Goal: Information Seeking & Learning: Learn about a topic

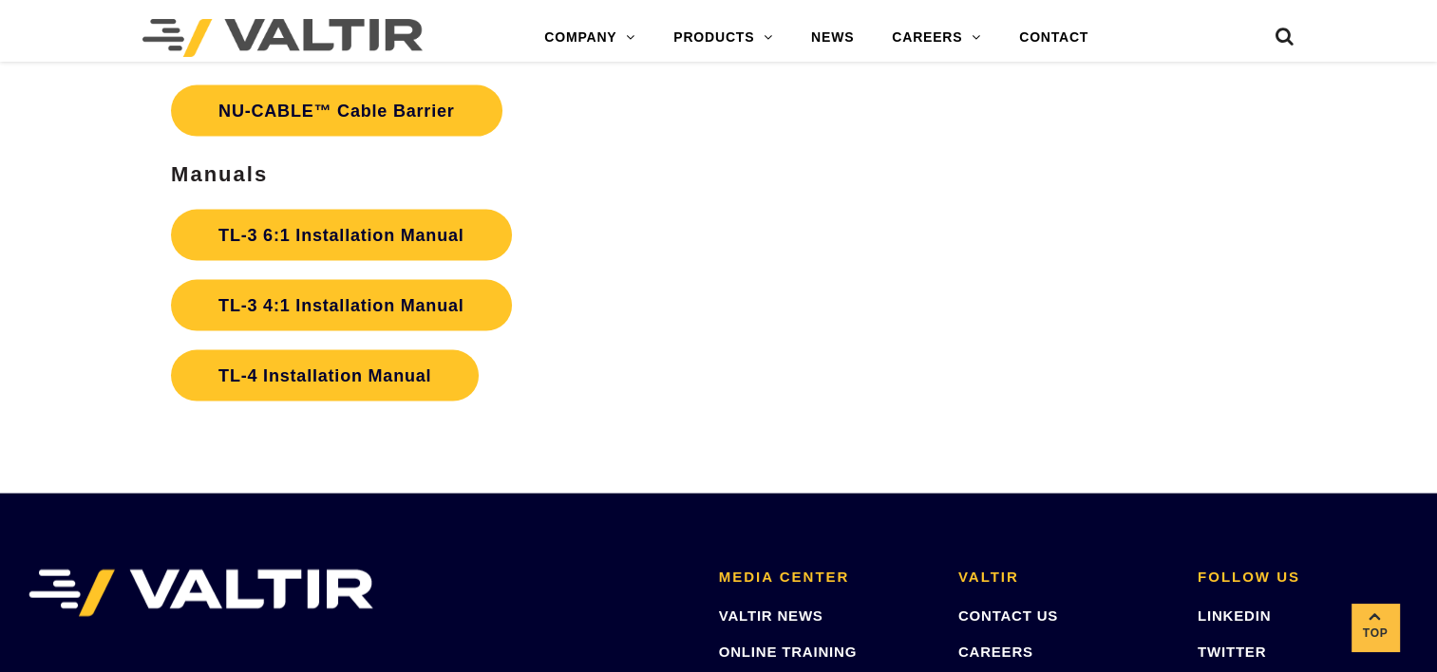
scroll to position [4084, 0]
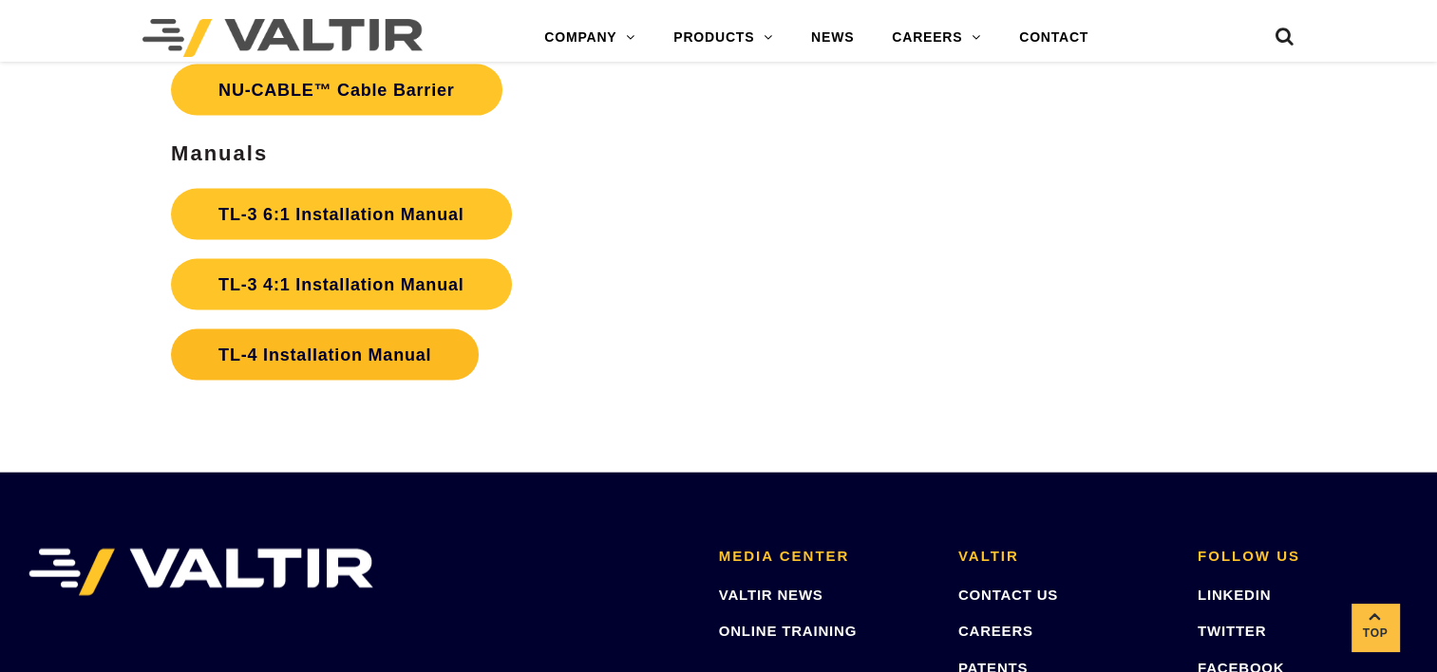
click at [335, 348] on link "TL-4 Installation Manual" at bounding box center [325, 355] width 308 height 51
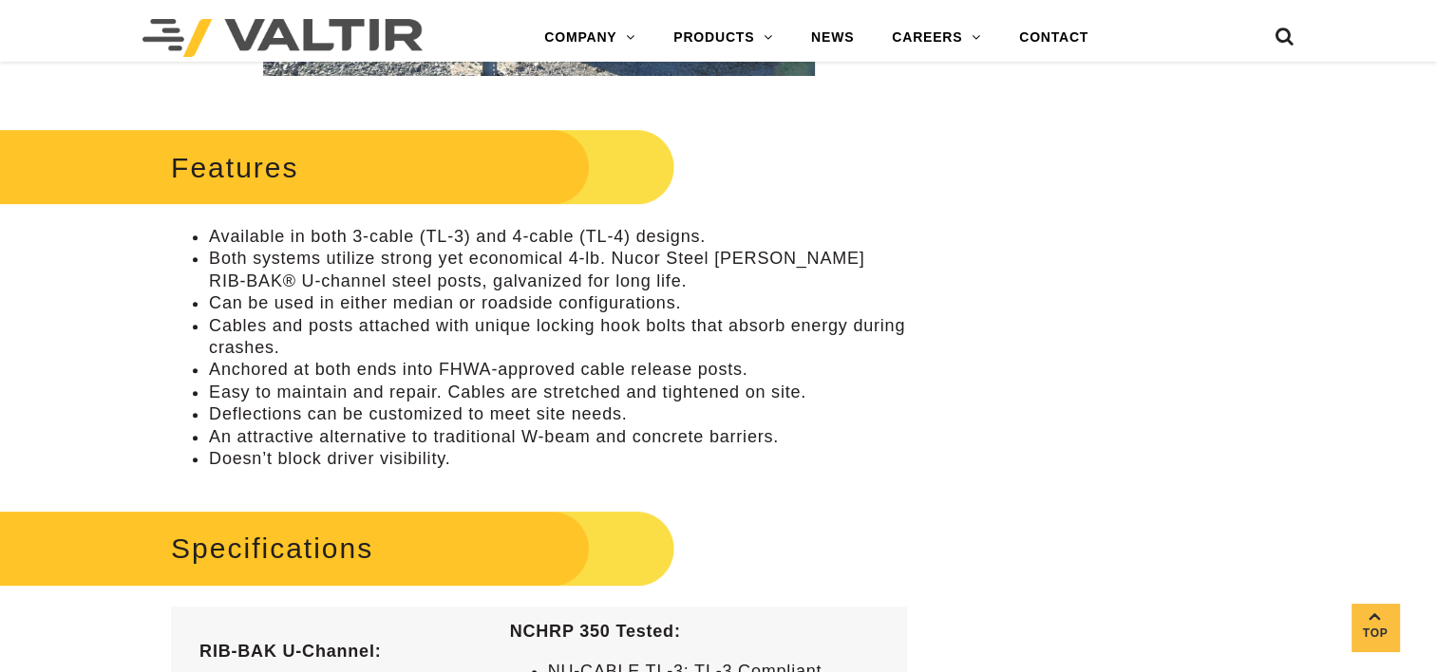
scroll to position [0, 0]
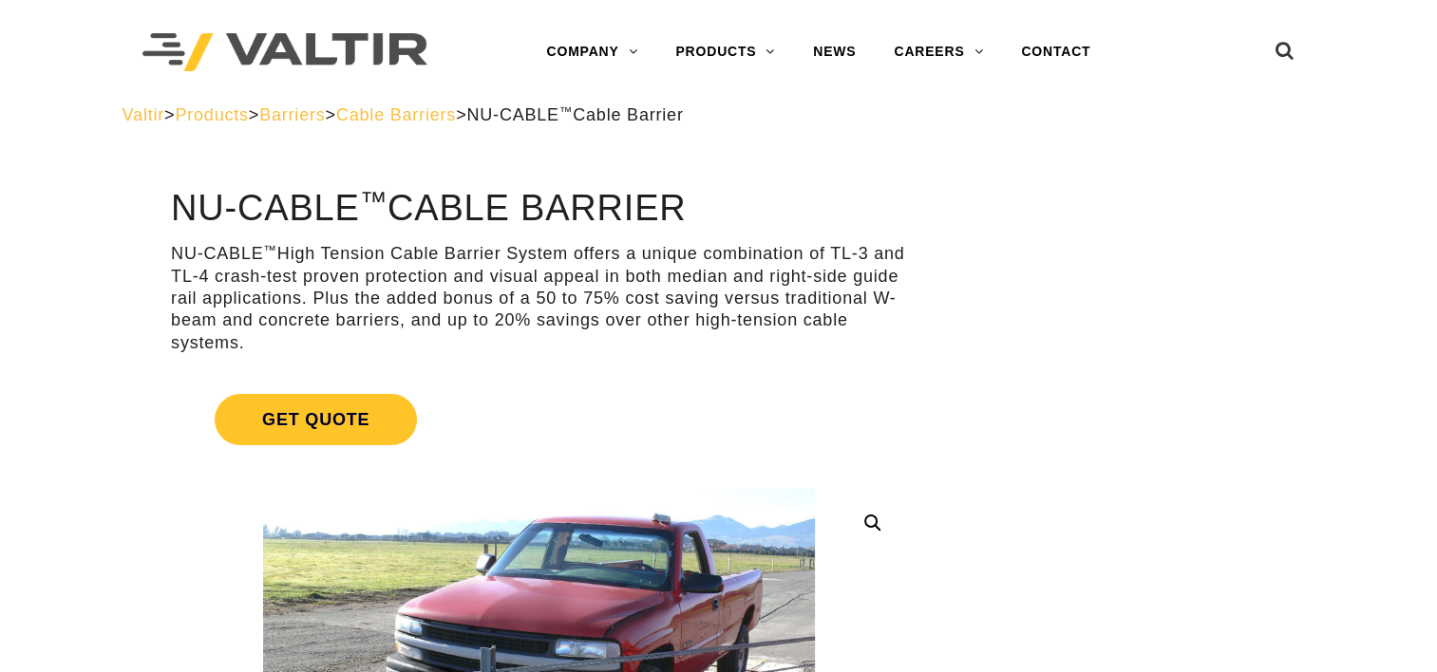
click at [456, 116] on span "Cable Barriers" at bounding box center [396, 114] width 120 height 19
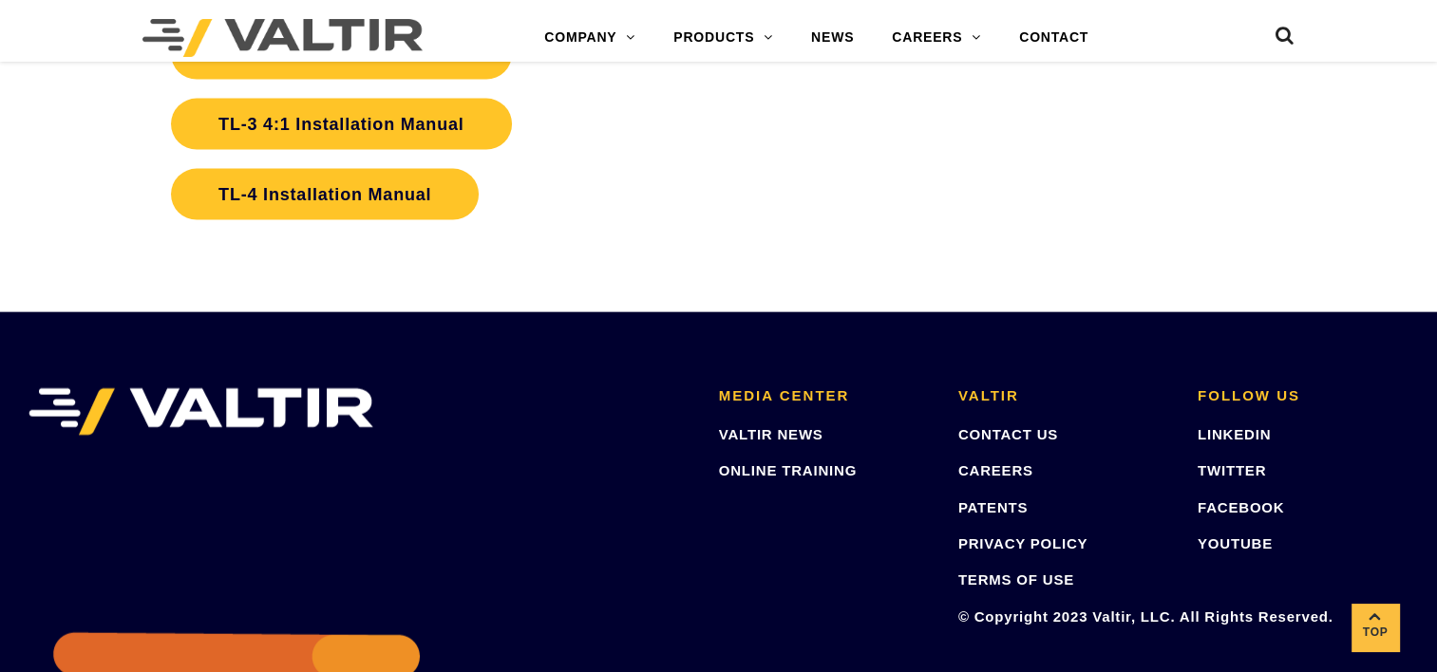
scroll to position [4454, 0]
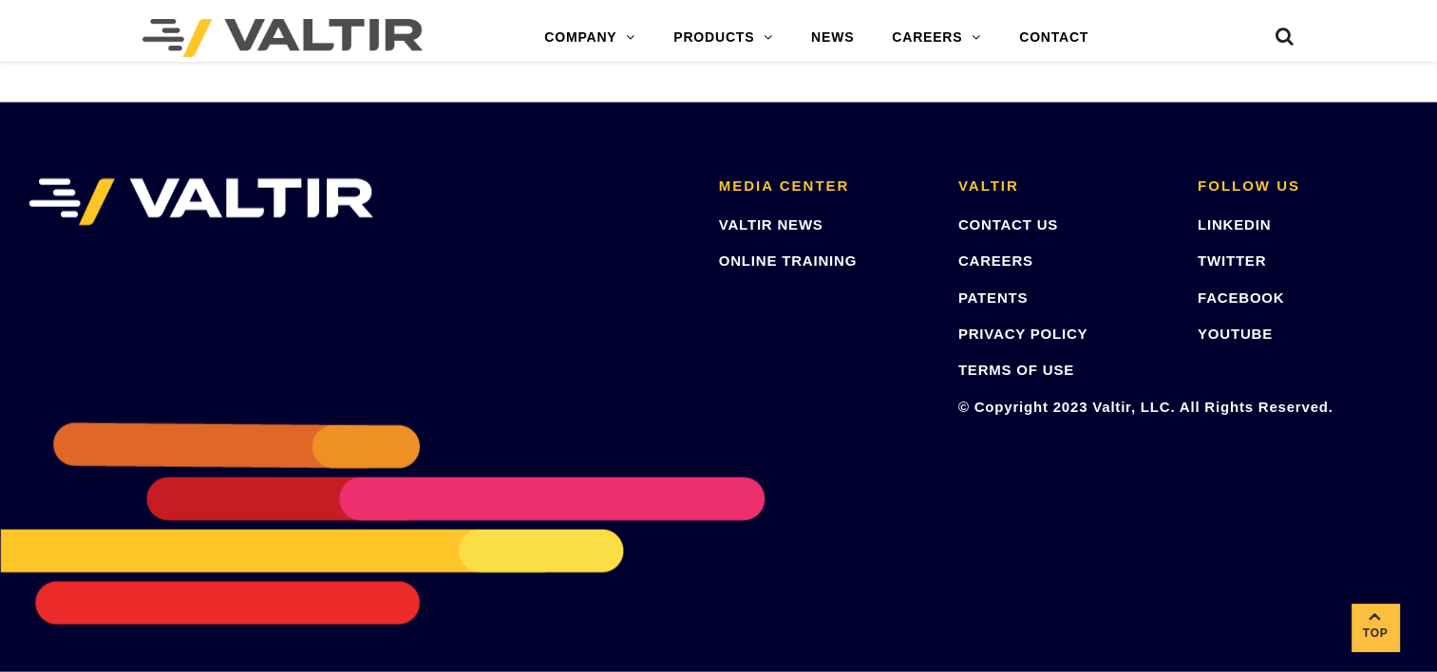
click at [779, 185] on h2 "MEDIA CENTER" at bounding box center [824, 187] width 211 height 16
click at [733, 258] on link "ONLINE TRAINING" at bounding box center [788, 261] width 138 height 16
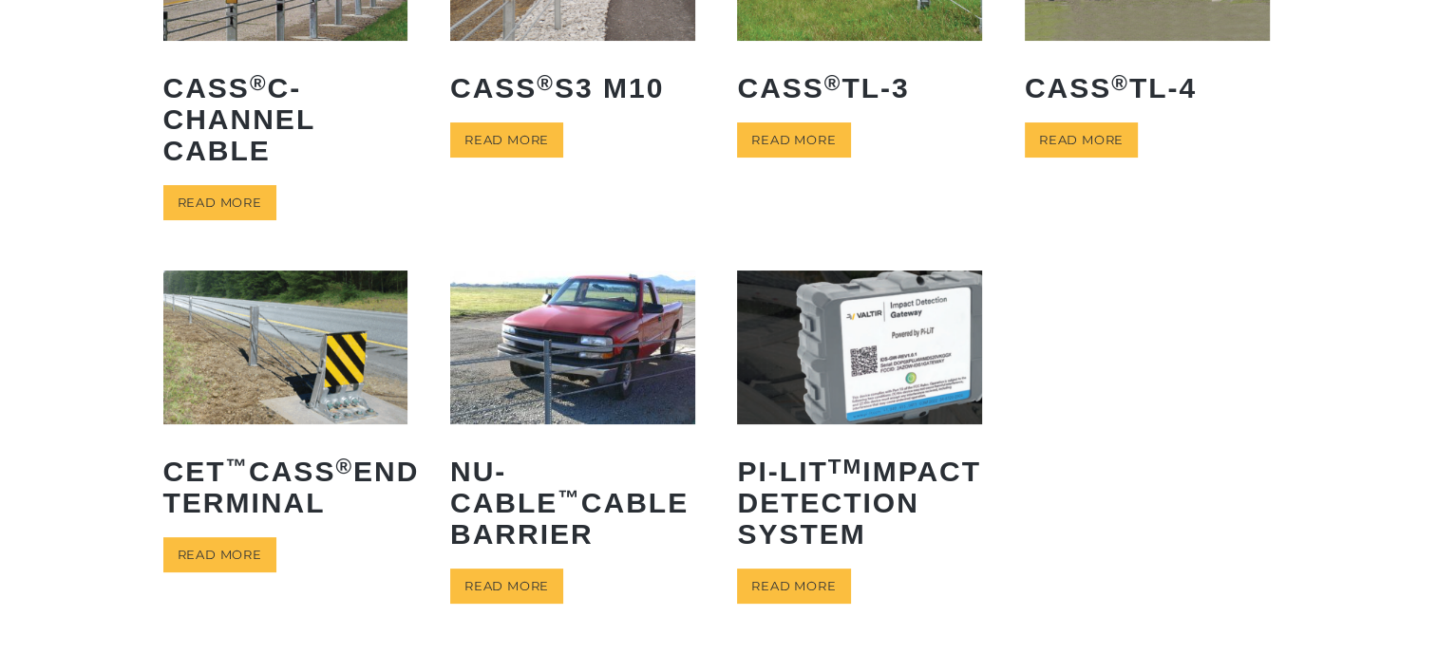
scroll to position [380, 0]
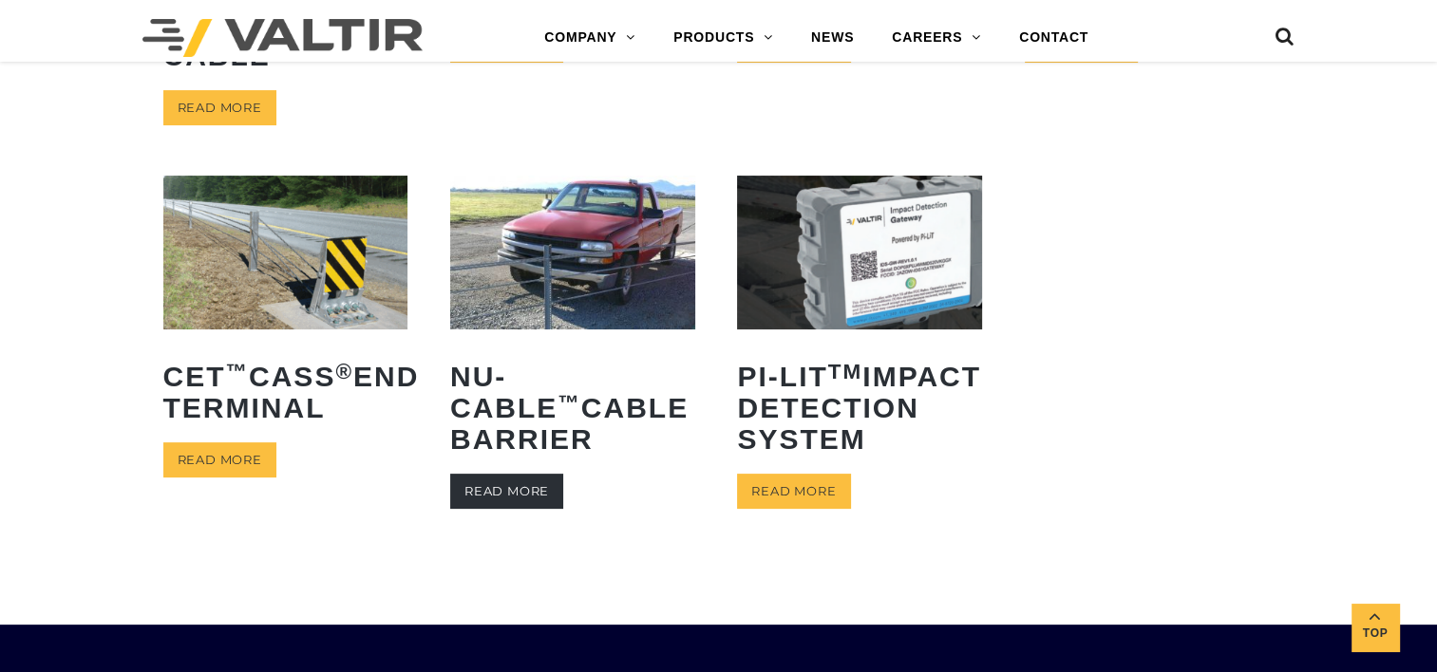
click at [490, 495] on link "Read more" at bounding box center [506, 491] width 113 height 35
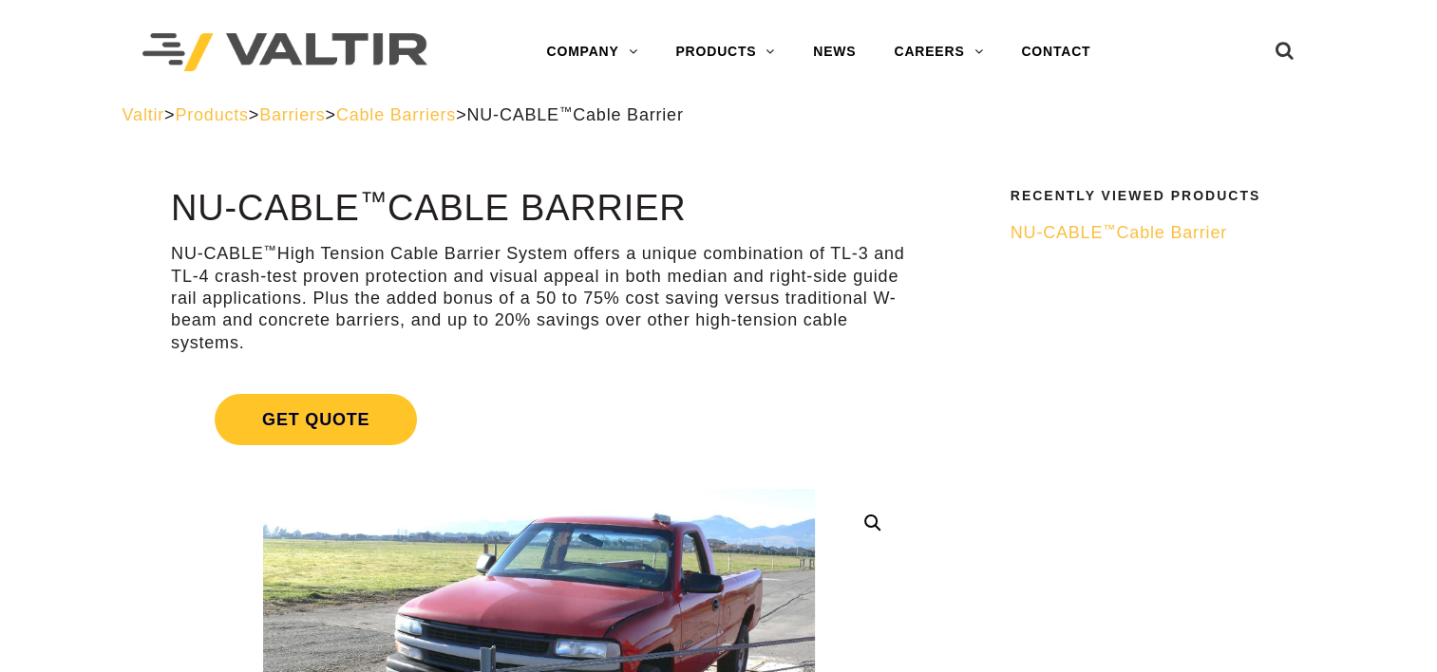
click at [1139, 232] on span "NU-CABLE ™ Cable Barrier" at bounding box center [1119, 232] width 217 height 19
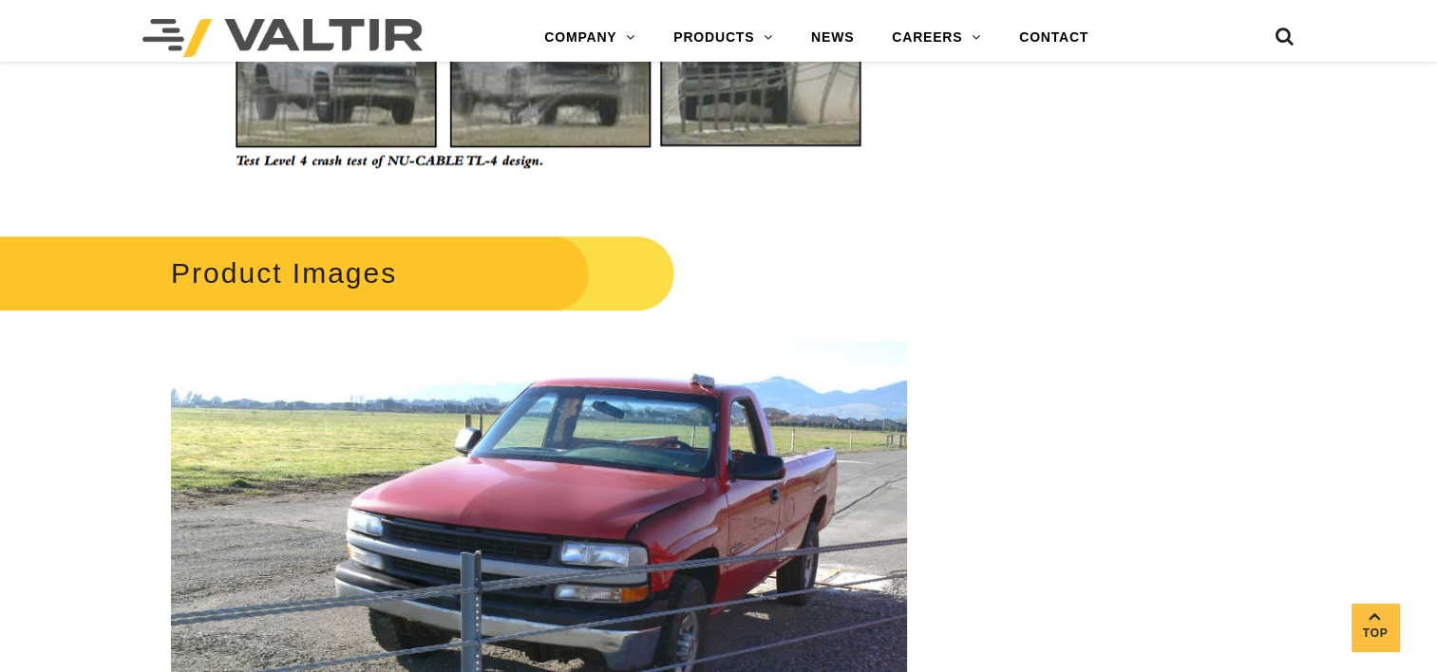
click at [362, 91] on img at bounding box center [539, 74] width 694 height 239
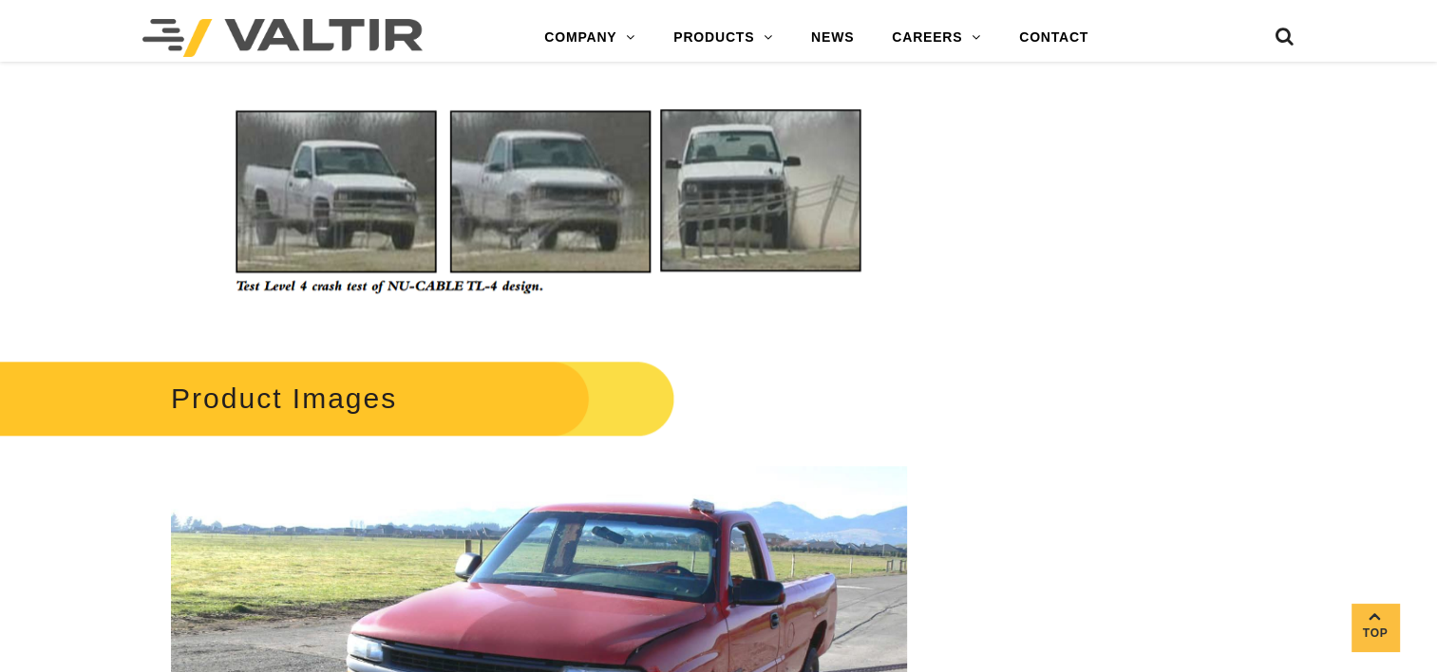
scroll to position [1709, 0]
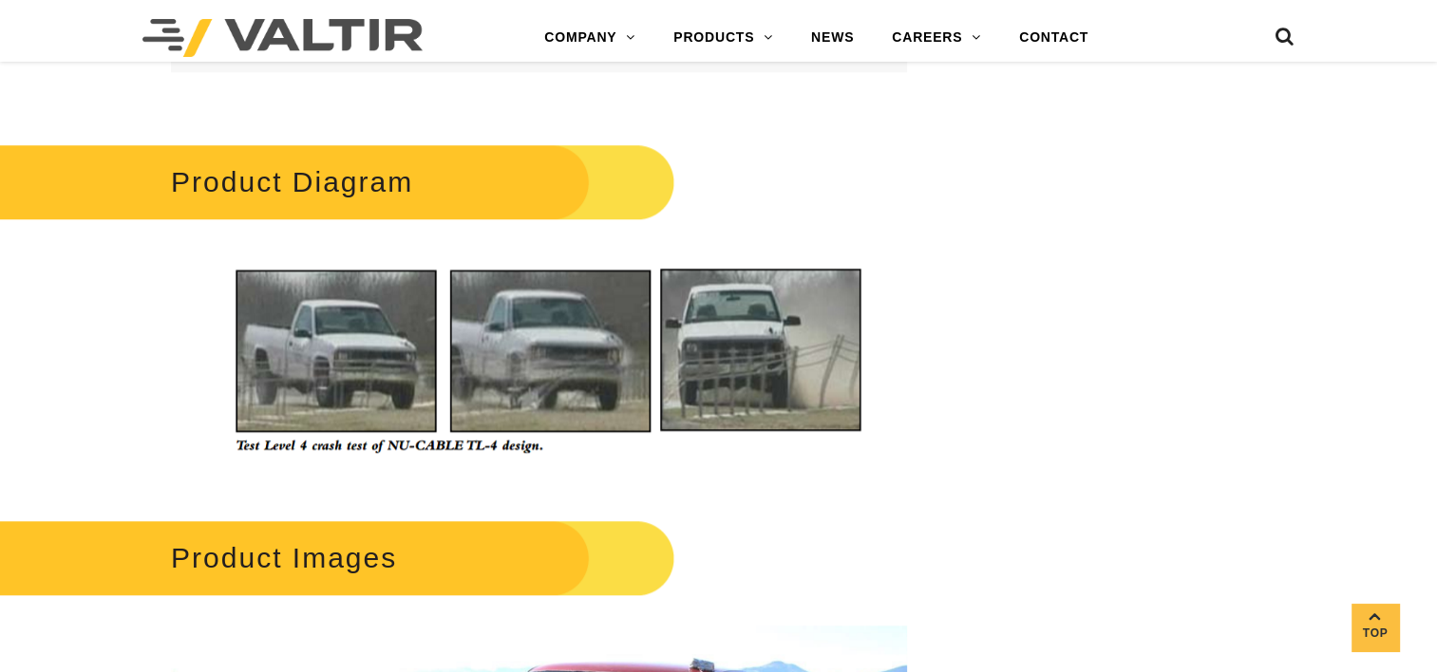
click at [354, 188] on h2 "Product Diagram" at bounding box center [314, 182] width 719 height 88
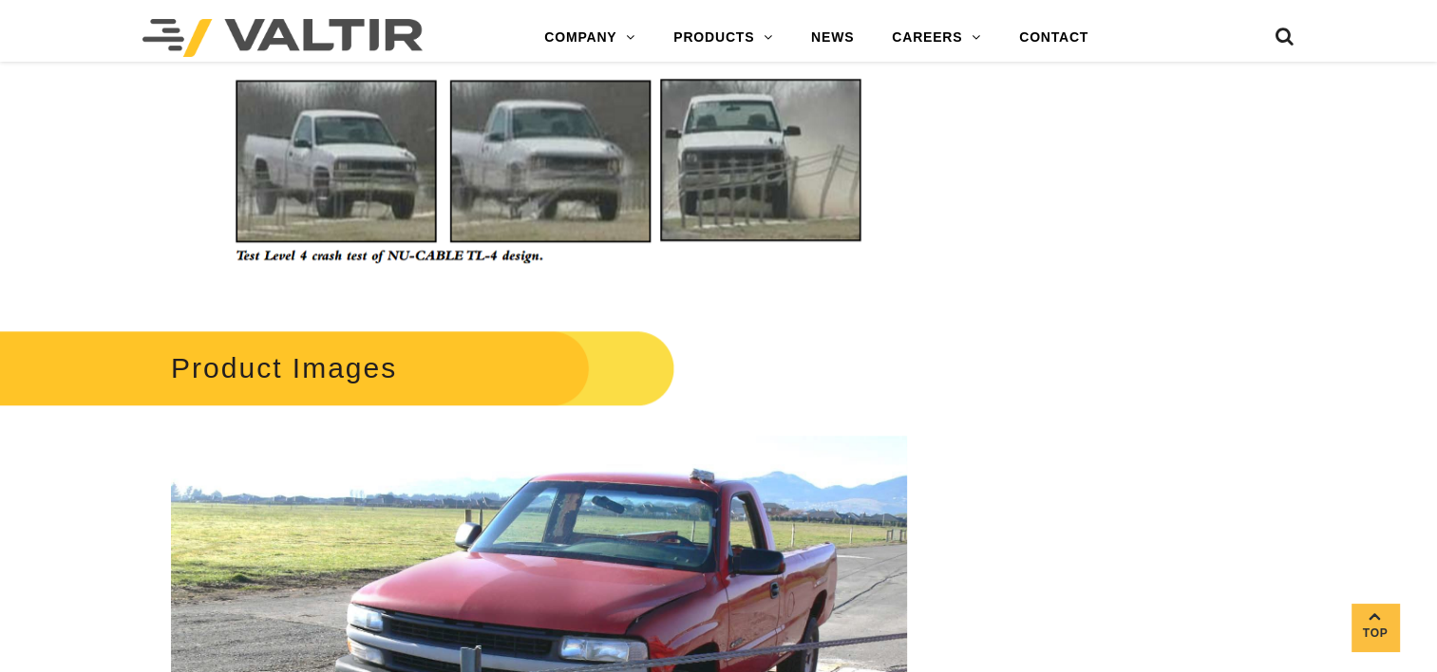
drag, startPoint x: 375, startPoint y: 368, endPoint x: 417, endPoint y: 358, distance: 43.1
click at [375, 368] on h2 "Product Images" at bounding box center [314, 368] width 719 height 88
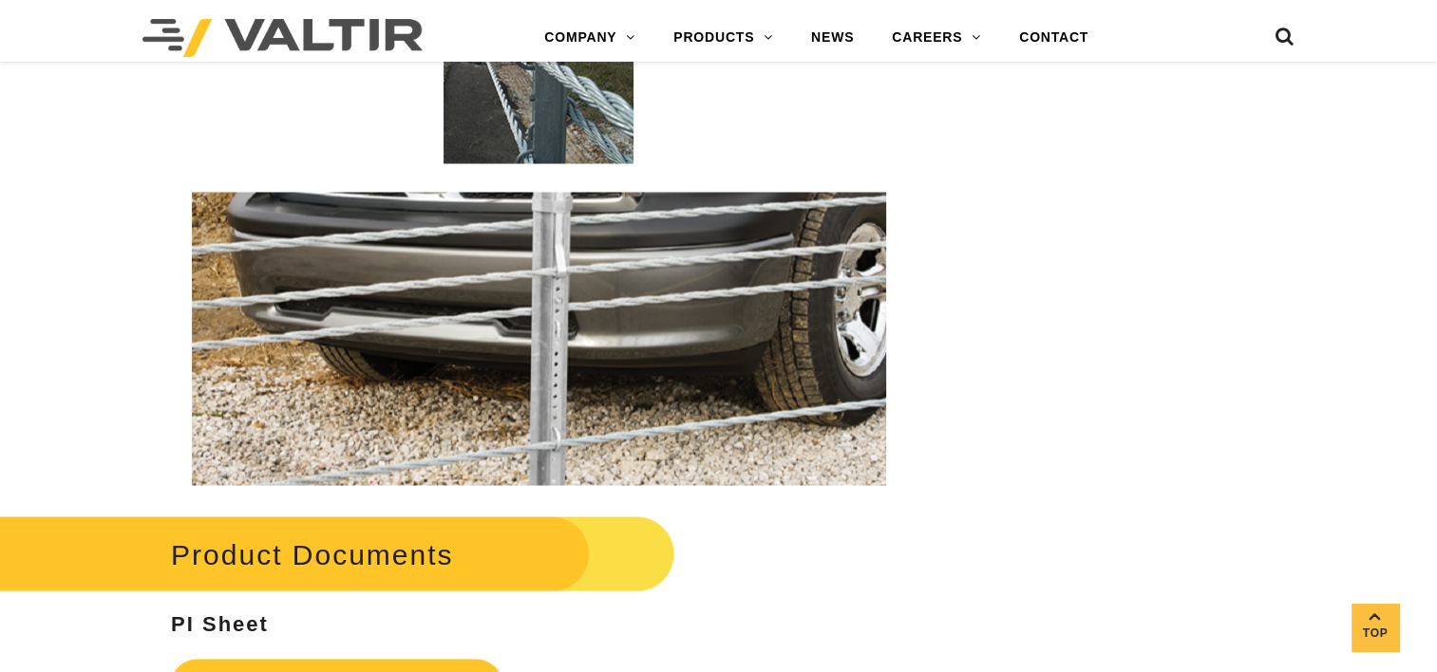
scroll to position [3799, 0]
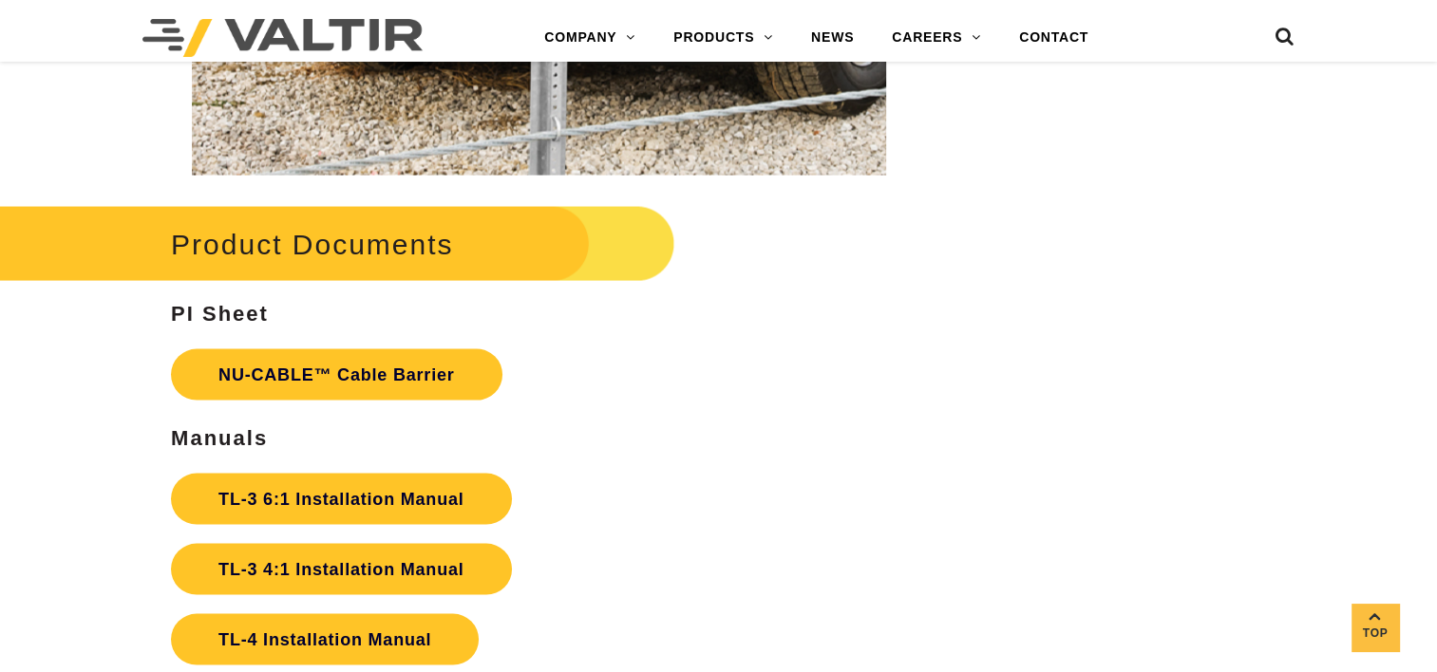
click at [368, 236] on h2 "Product Documents" at bounding box center [314, 244] width 719 height 88
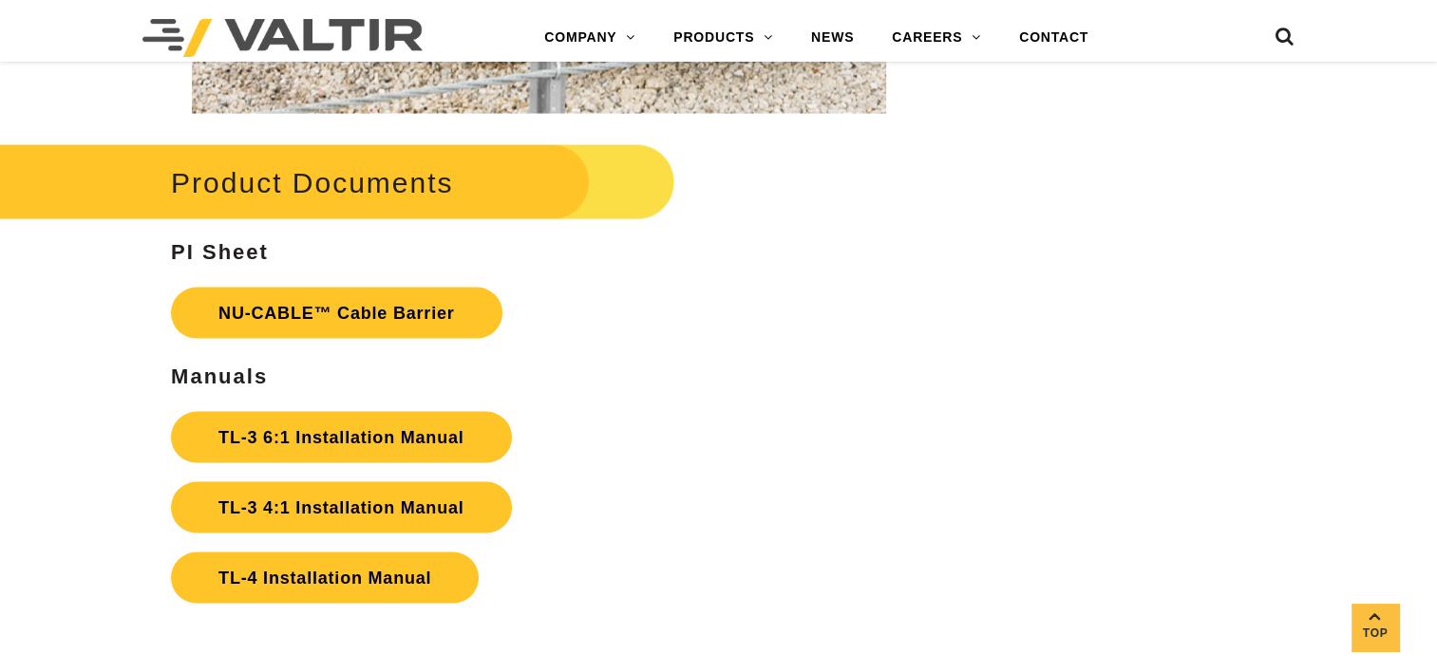
scroll to position [3894, 0]
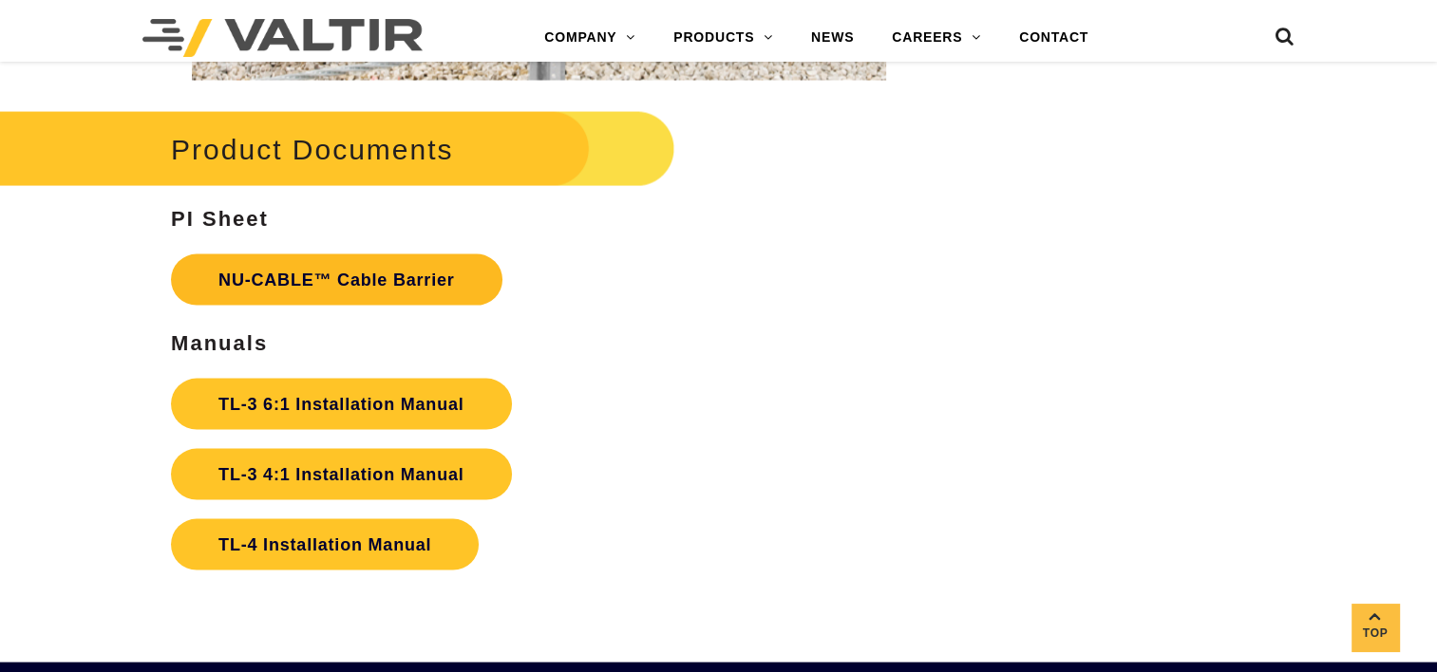
click at [403, 284] on link "NU-CABLE™ Cable Barrier" at bounding box center [336, 280] width 331 height 51
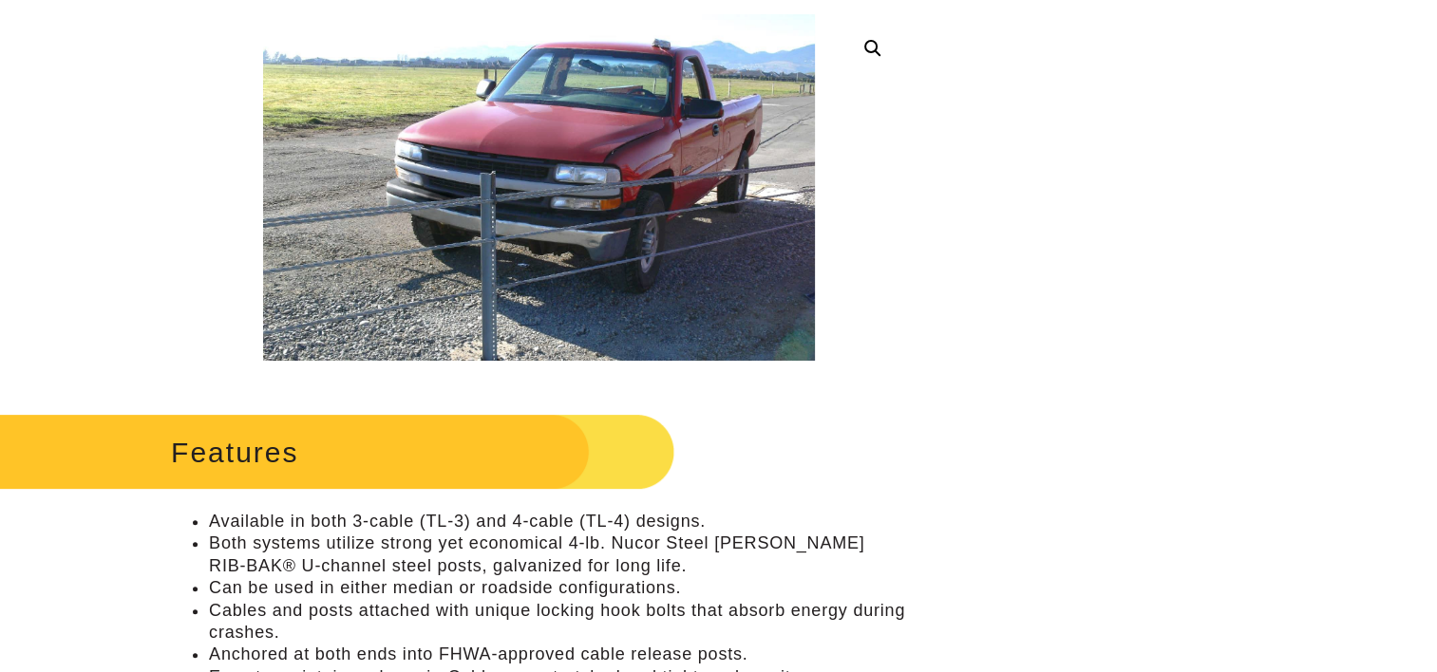
scroll to position [0, 0]
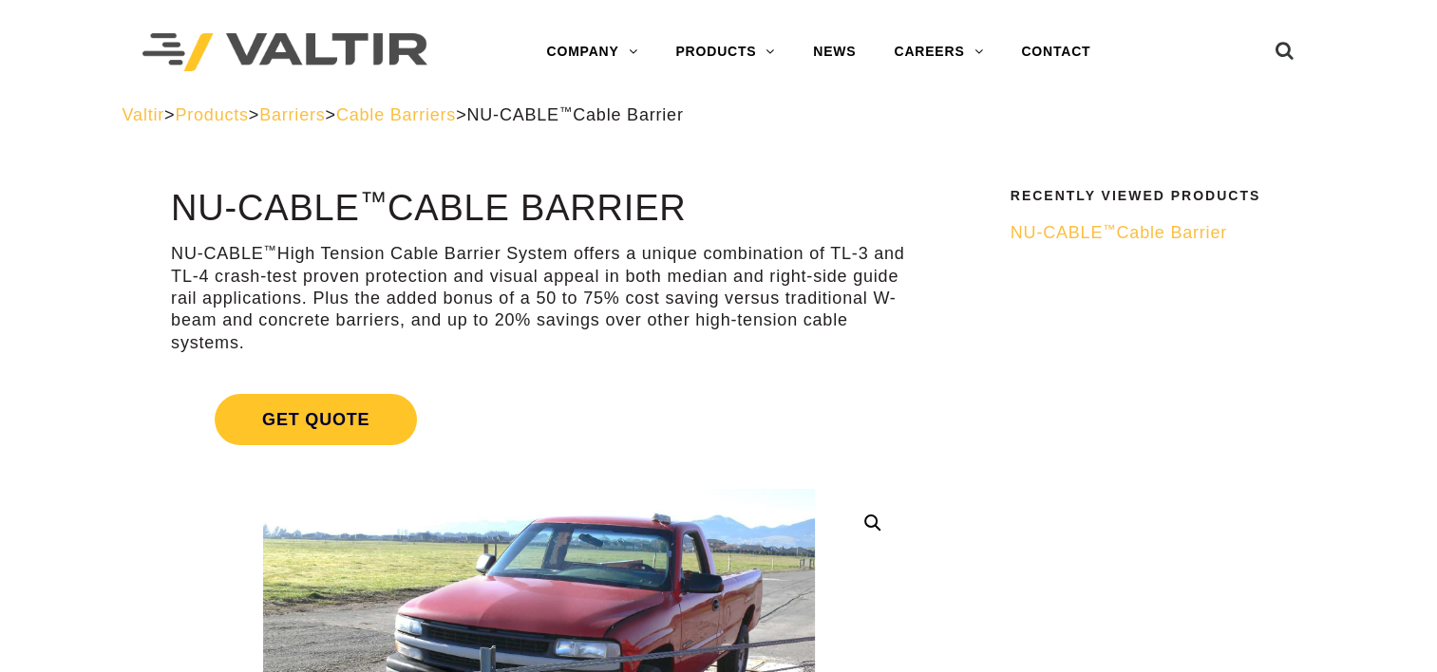
drag, startPoint x: 734, startPoint y: 202, endPoint x: 183, endPoint y: 210, distance: 550.9
click at [183, 210] on h1 "NU-CABLE ™ Cable Barrier" at bounding box center [539, 209] width 736 height 40
copy h1 "NU-CABLE ™ Cable Barrier"
